Goal: Task Accomplishment & Management: Manage account settings

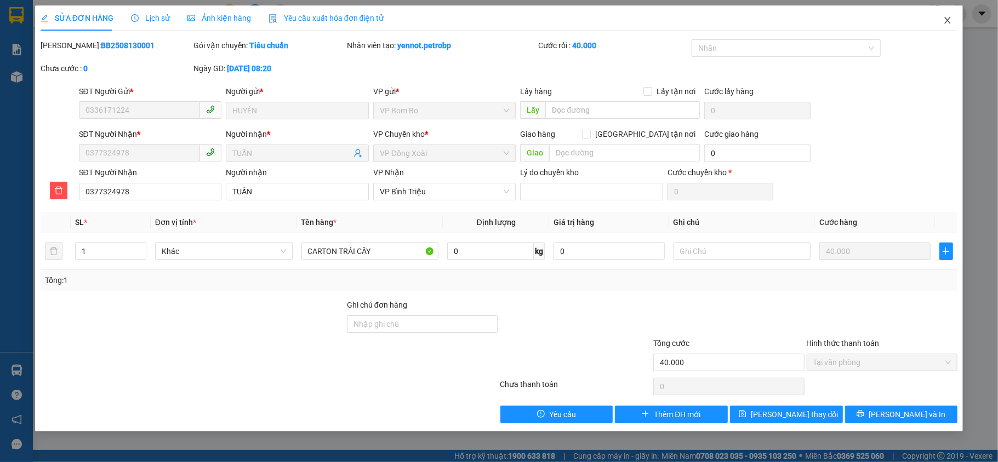
click at [948, 22] on icon "close" at bounding box center [947, 20] width 9 height 9
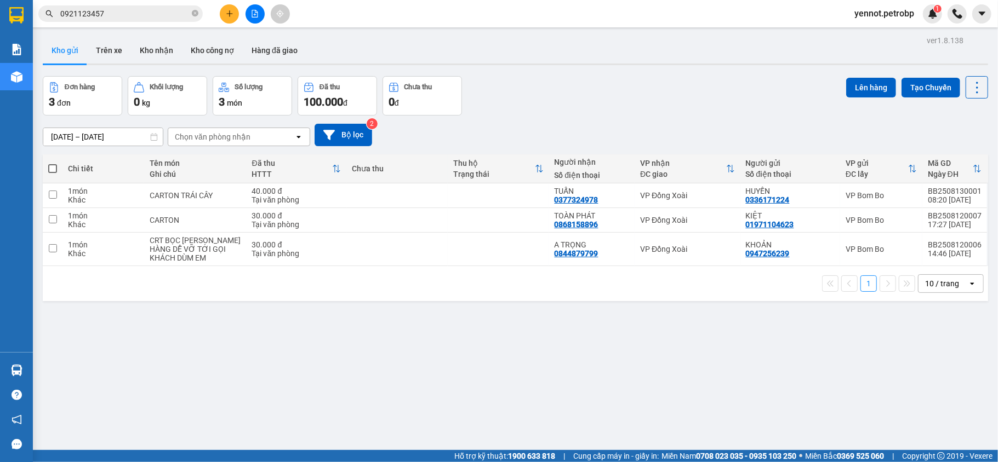
click at [55, 167] on span at bounding box center [52, 168] width 9 height 9
click at [53, 163] on input "checkbox" at bounding box center [53, 163] width 0 height 0
checkbox input "true"
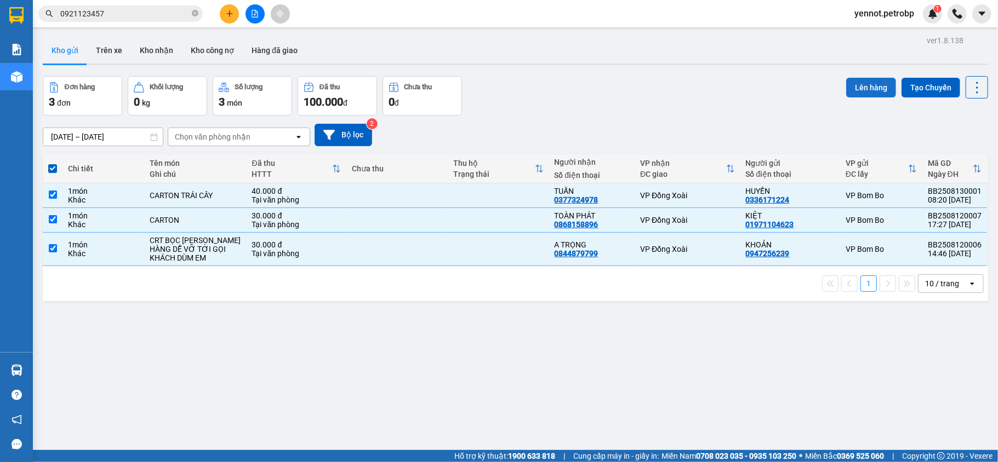
click at [846, 89] on button "Lên hàng" at bounding box center [871, 88] width 50 height 20
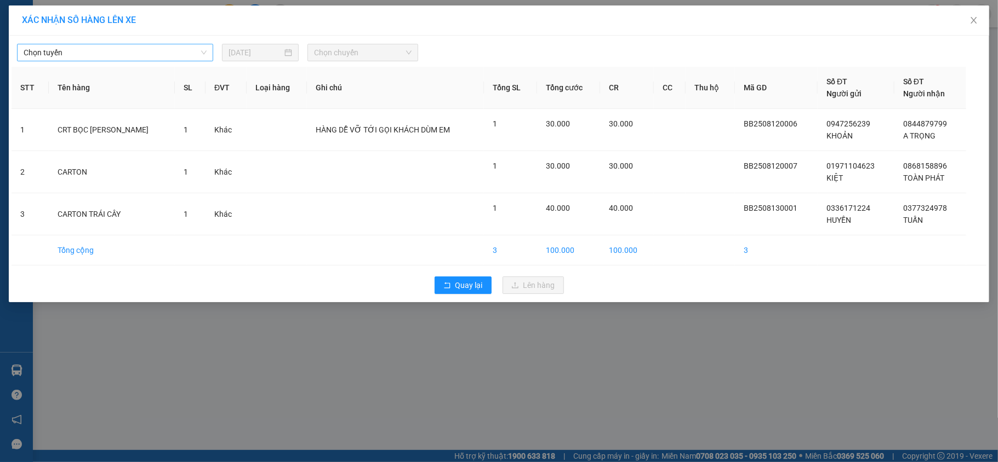
click at [83, 53] on span "Chọn tuyến" at bounding box center [115, 52] width 183 height 16
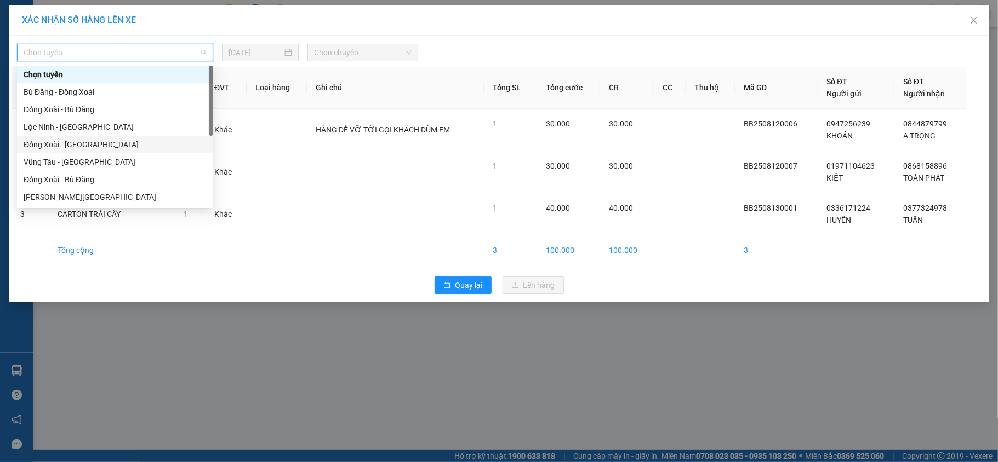
scroll to position [206, 0]
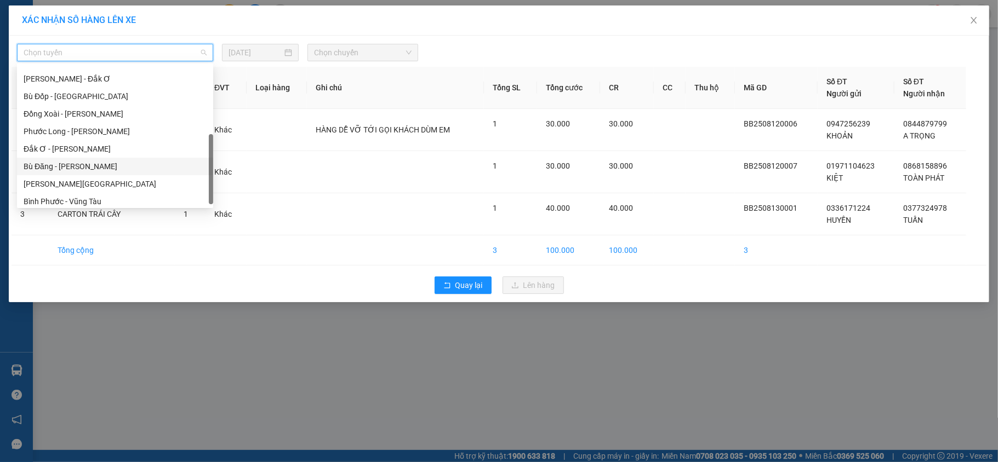
click at [66, 165] on div "Bù Đăng - [PERSON_NAME]" at bounding box center [115, 167] width 183 height 12
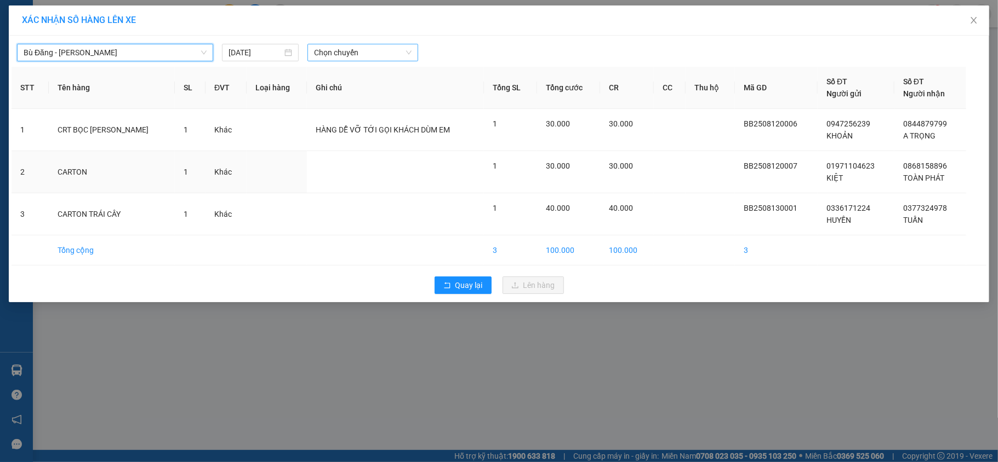
click at [355, 51] on span "Chọn chuyến" at bounding box center [363, 52] width 98 height 16
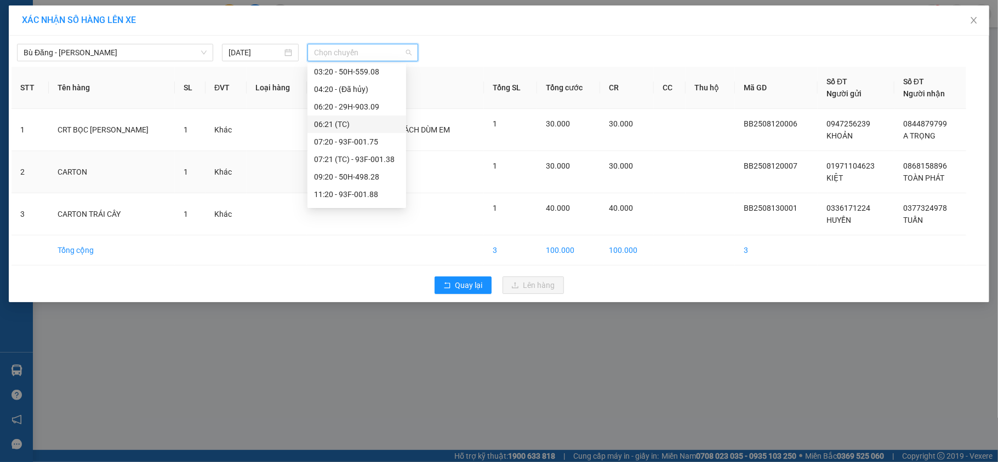
scroll to position [123, 0]
click at [127, 41] on div "Bù Đăng - [GEOGRAPHIC_DATA] [DATE] Chọn chuyến" at bounding box center [499, 49] width 975 height 23
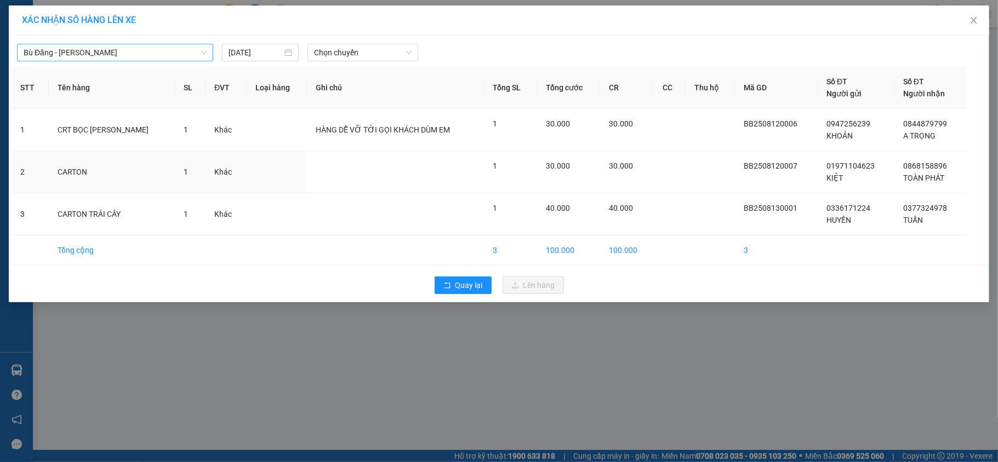
click at [127, 58] on span "Bù Đăng - [PERSON_NAME]" at bounding box center [115, 52] width 183 height 16
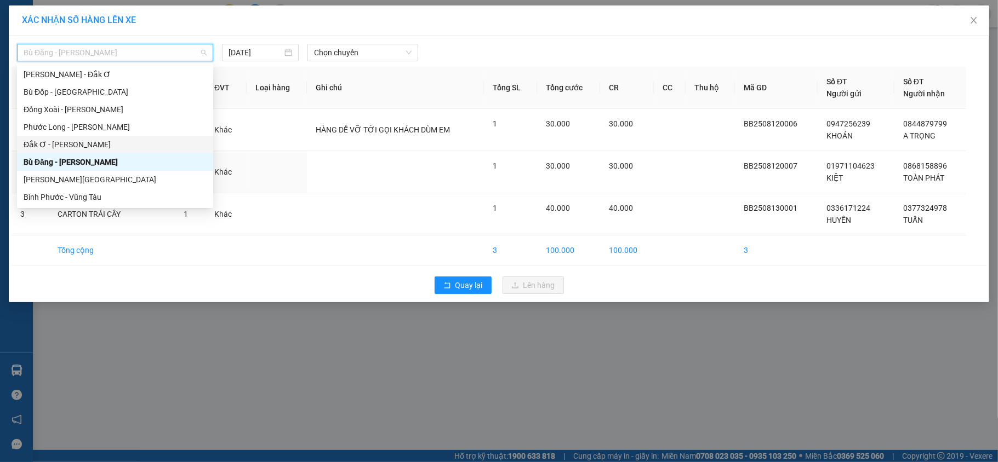
scroll to position [0, 0]
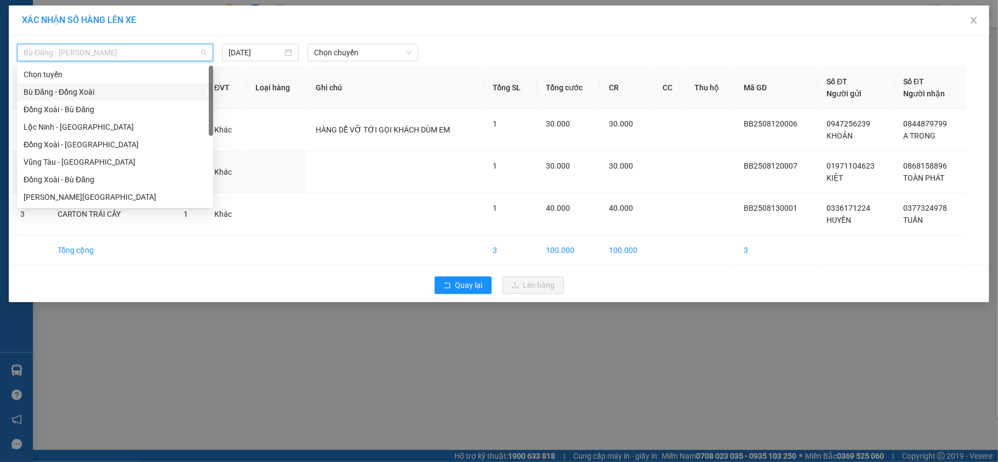
click at [82, 89] on div "Bù Đăng - Đồng Xoài" at bounding box center [115, 92] width 183 height 12
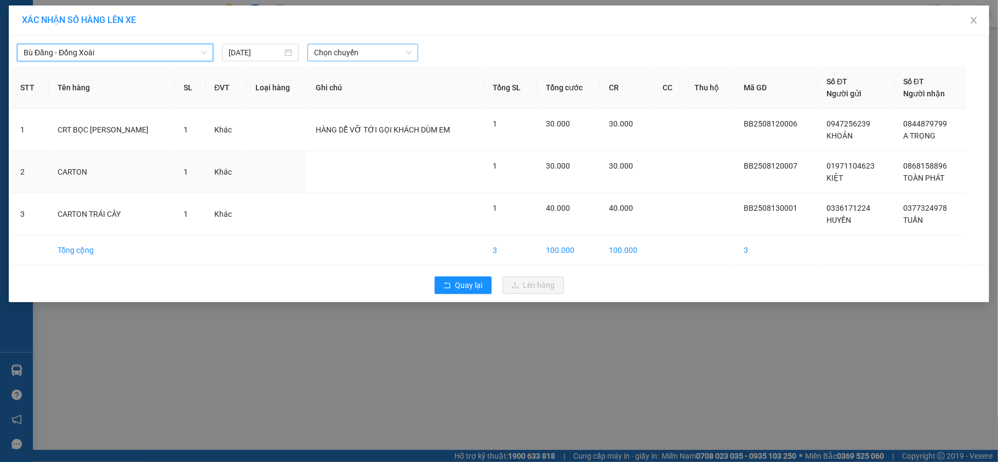
click at [353, 54] on span "Chọn chuyến" at bounding box center [363, 52] width 98 height 16
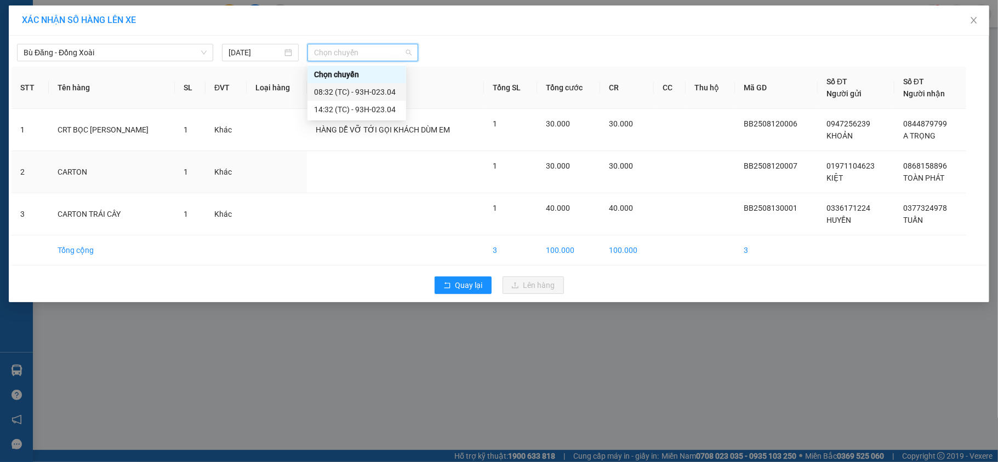
click at [360, 89] on div "08:32 (TC) - 93H-023.04" at bounding box center [356, 92] width 85 height 12
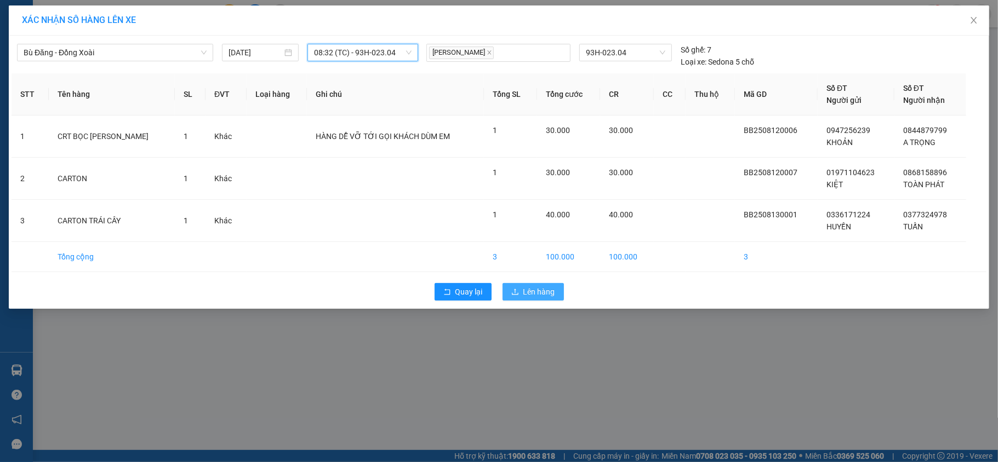
click at [533, 291] on span "Lên hàng" at bounding box center [539, 292] width 32 height 12
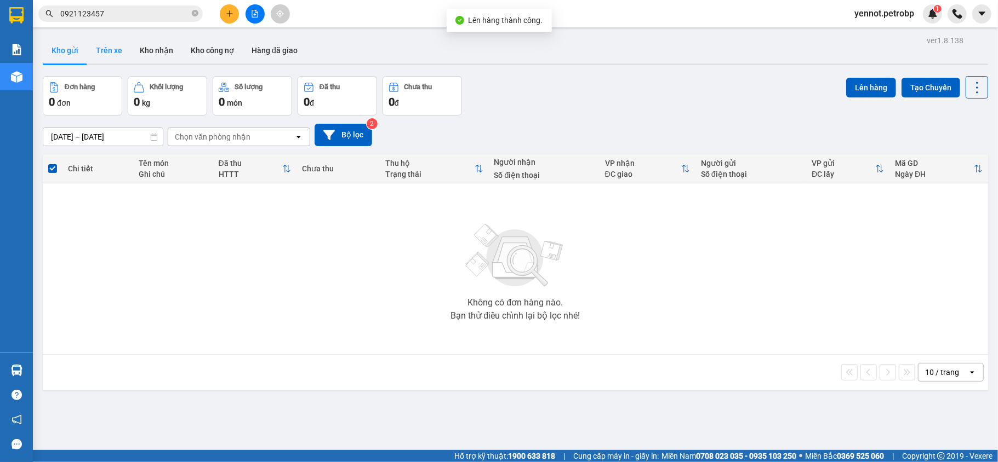
click at [117, 42] on button "Trên xe" at bounding box center [109, 50] width 44 height 26
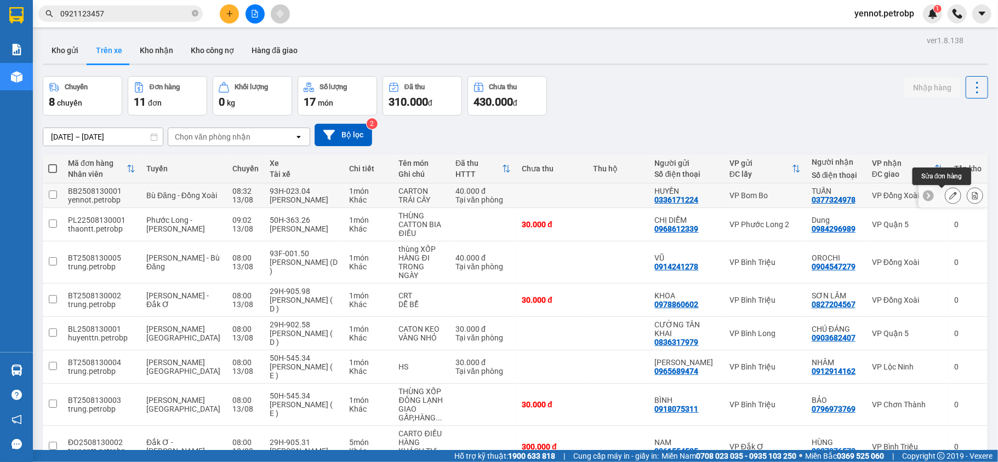
click at [949, 197] on icon at bounding box center [953, 196] width 8 height 8
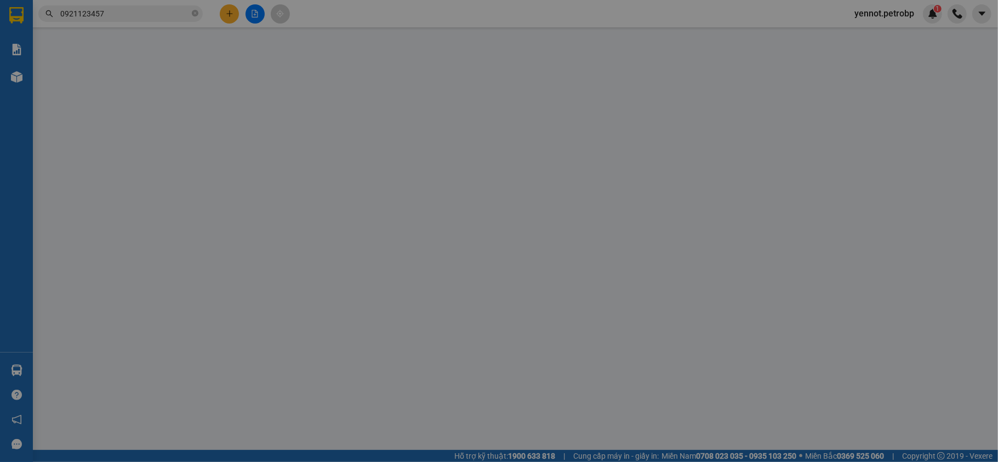
type input "0336171224"
type input "HUYỀN"
type input "0377324978"
type input "TUẤN"
type input "40.000"
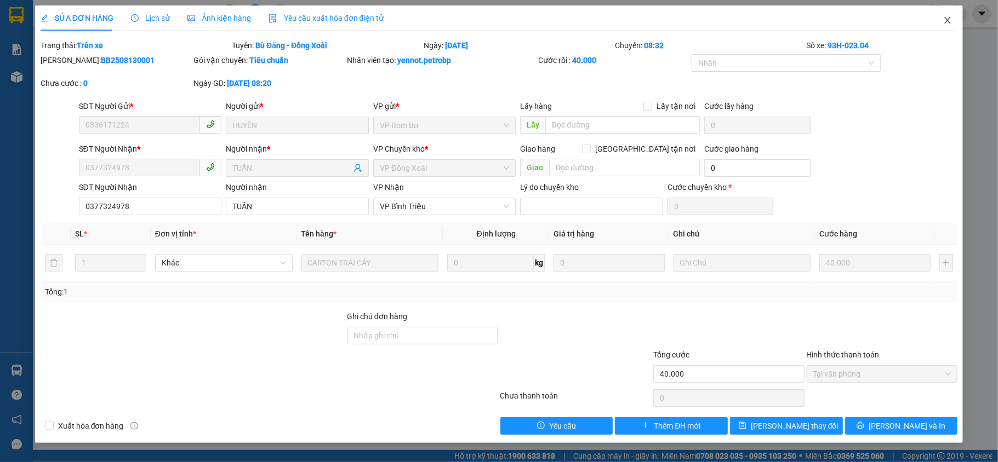
click at [947, 20] on icon "close" at bounding box center [947, 20] width 9 height 9
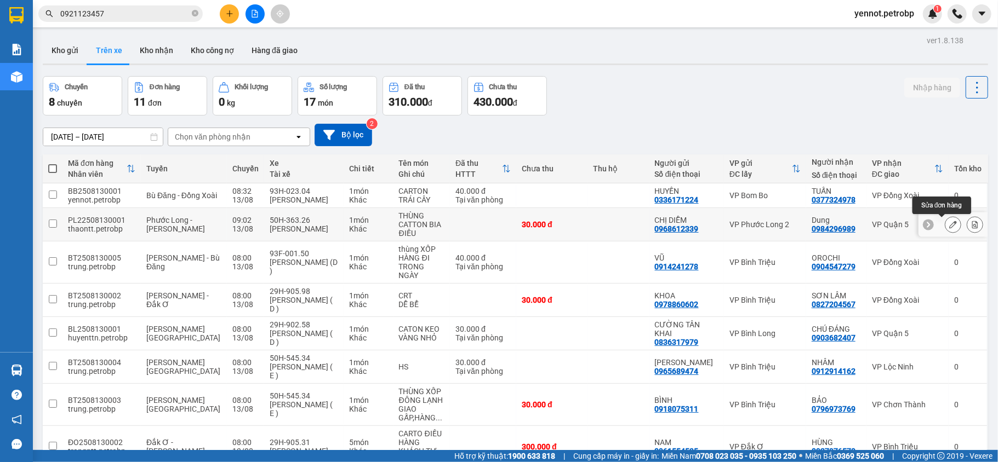
click at [949, 227] on icon at bounding box center [953, 225] width 8 height 8
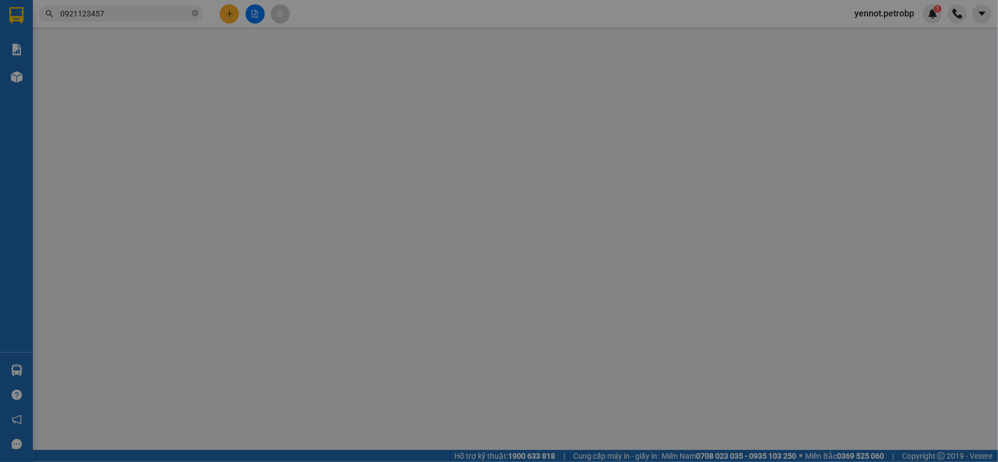
type input "0968612339"
type input "CHỊ DIỄM"
type input "0984296989"
type input "Dung"
type input "30.000"
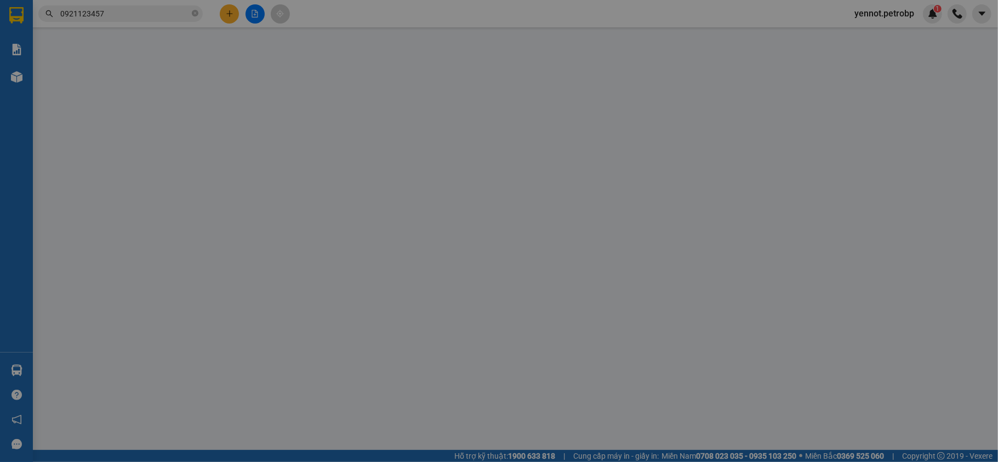
type input "30.000"
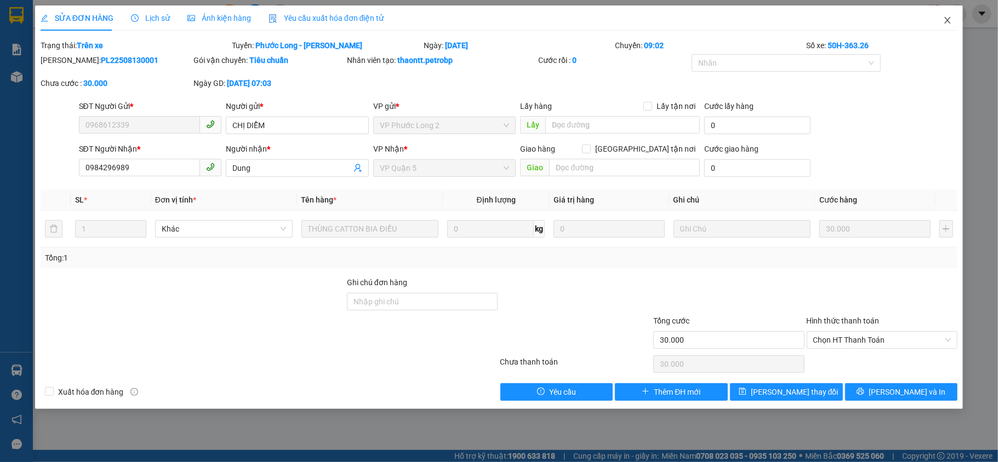
click at [950, 18] on icon "close" at bounding box center [948, 20] width 6 height 7
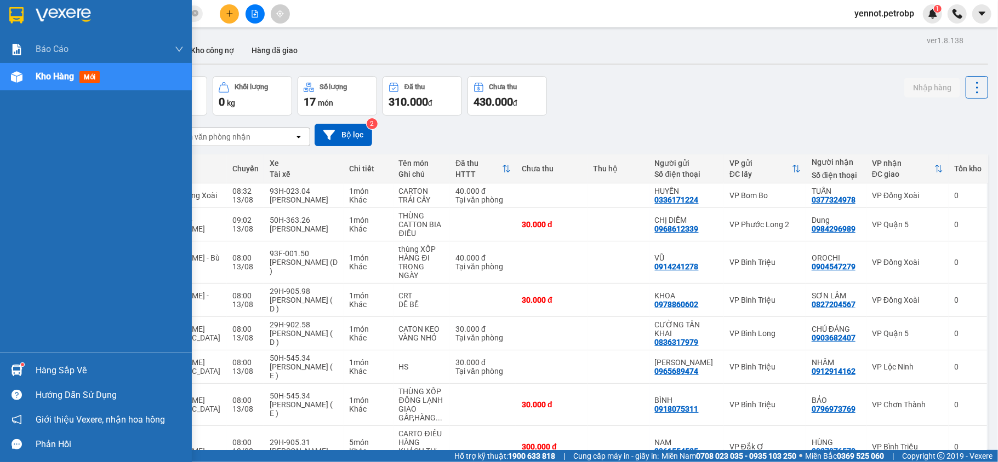
click at [22, 367] on img at bounding box center [17, 371] width 12 height 12
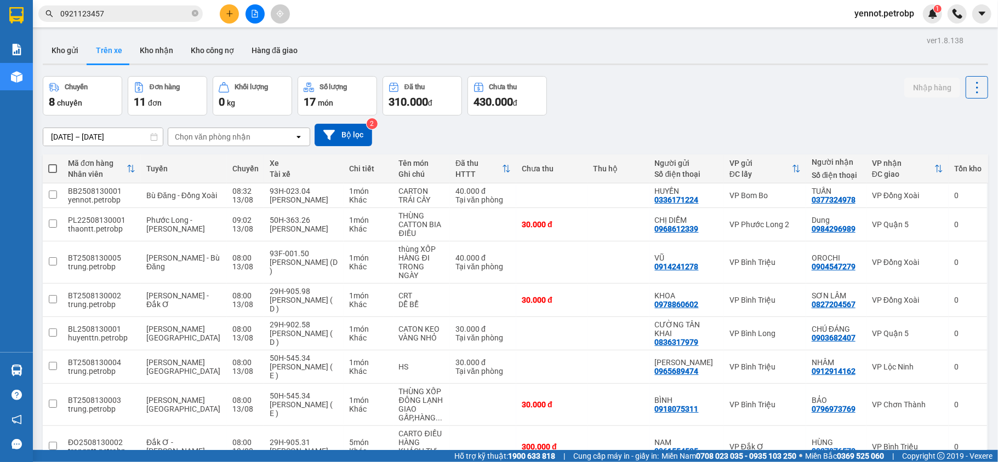
click at [627, 130] on section "Kết quả tìm kiếm ( 26 ) Bộ lọc Mã ĐH Trạng thái Món hàng Tổng cước Chưa cước Ng…" at bounding box center [499, 231] width 998 height 462
